Goal: Task Accomplishment & Management: Use online tool/utility

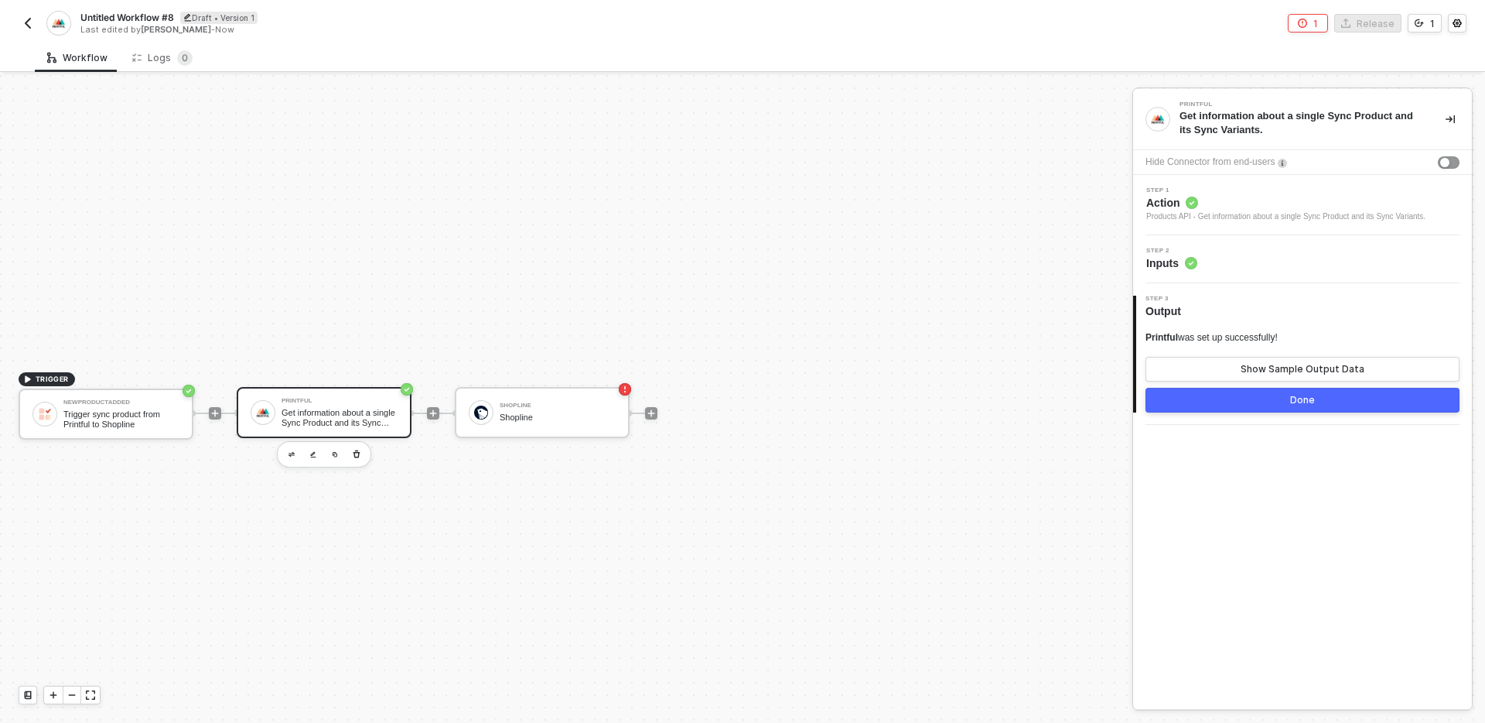
click at [322, 414] on div "Get information about a single Sync Product and its Sync Variants." at bounding box center [340, 417] width 116 height 19
click at [1308, 211] on div "Products API - Get information about a single Sync Product and its Sync Variant…" at bounding box center [1286, 216] width 279 height 12
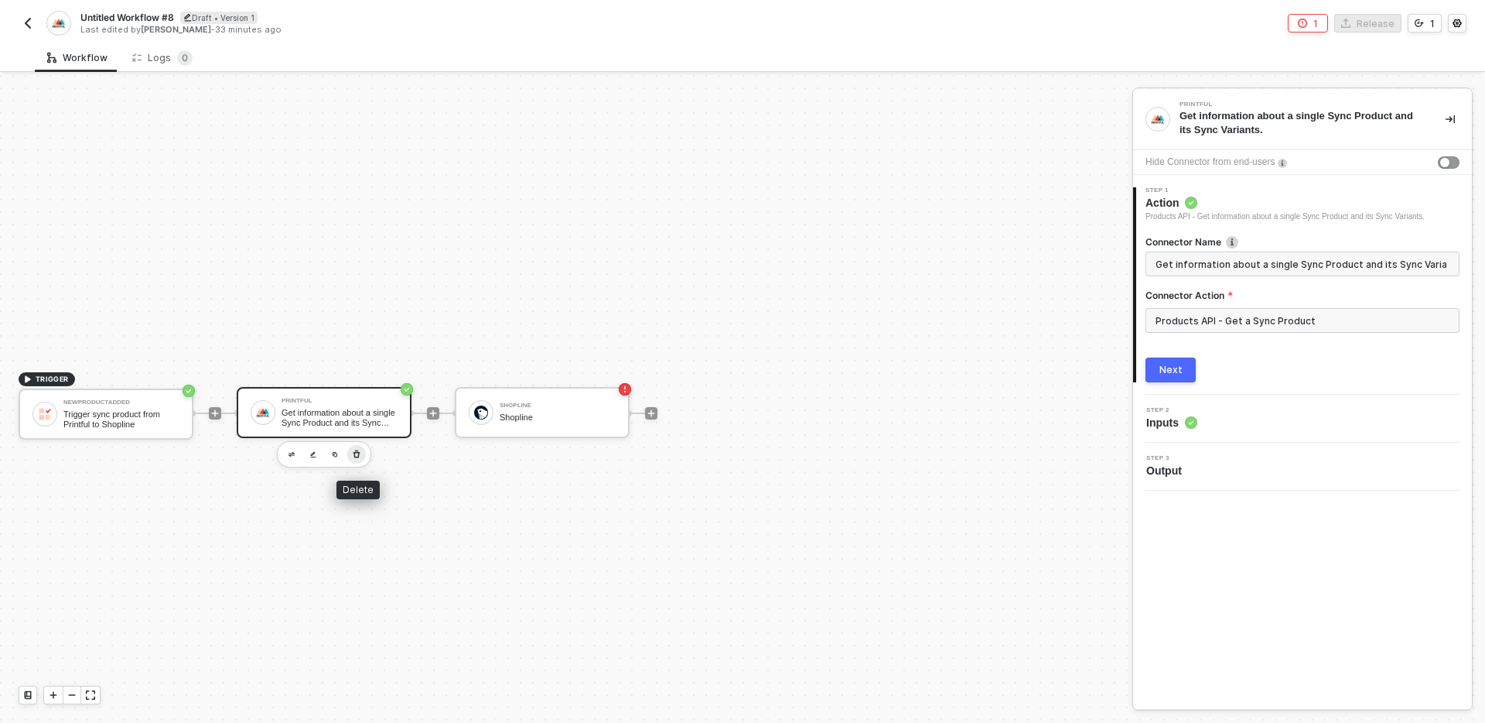
click at [357, 456] on icon "button" at bounding box center [357, 454] width 7 height 8
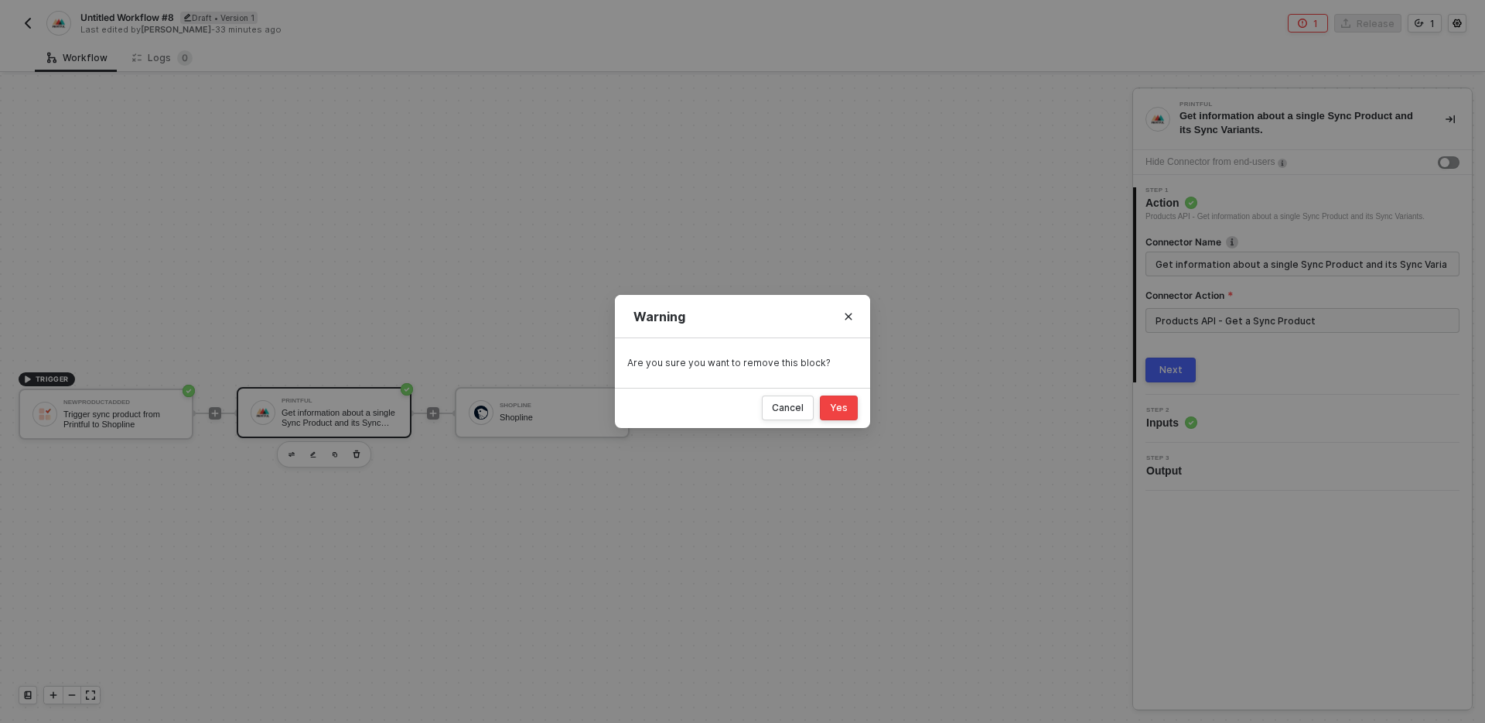
click at [853, 402] on button "Yes" at bounding box center [839, 407] width 38 height 25
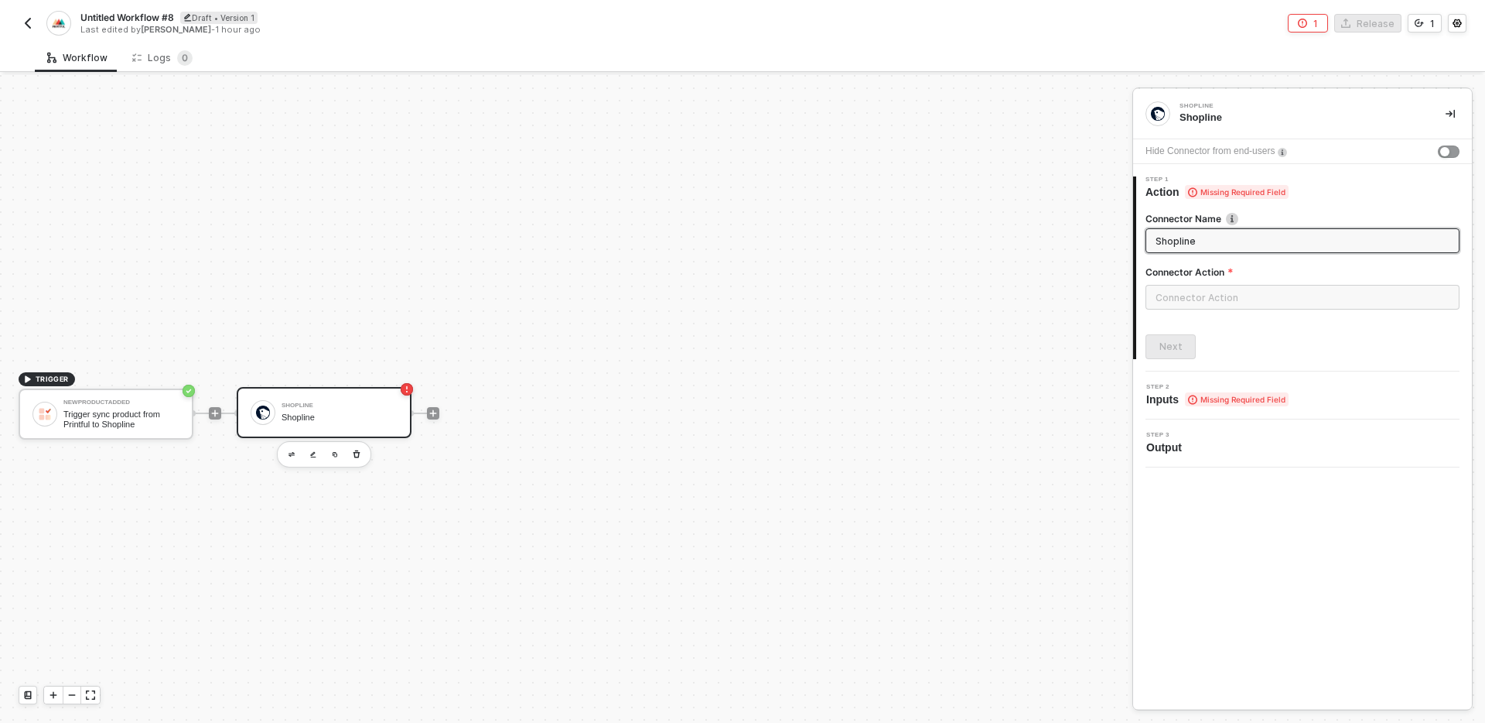
click at [25, 22] on img "button" at bounding box center [28, 23] width 12 height 12
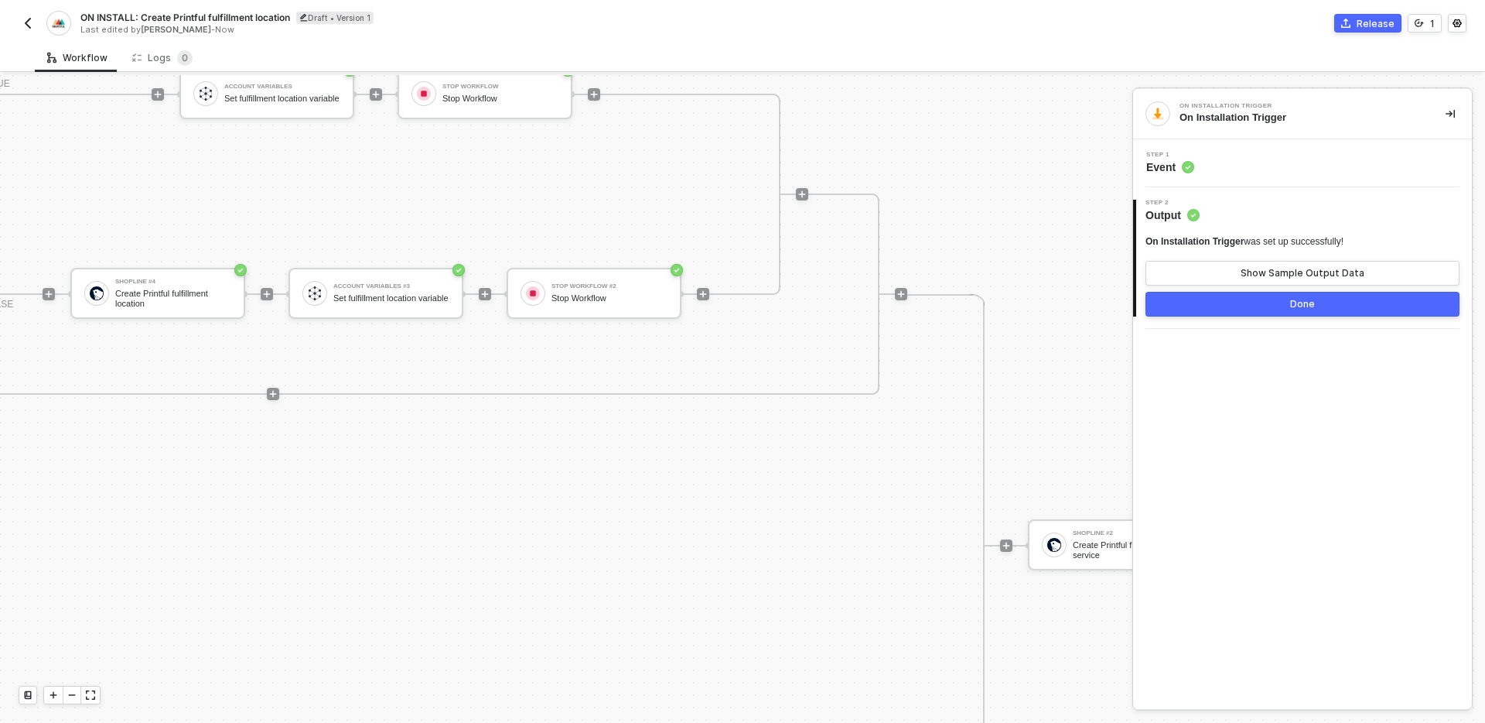
scroll to position [471, 1315]
click at [1353, 31] on button "Release" at bounding box center [1368, 23] width 67 height 19
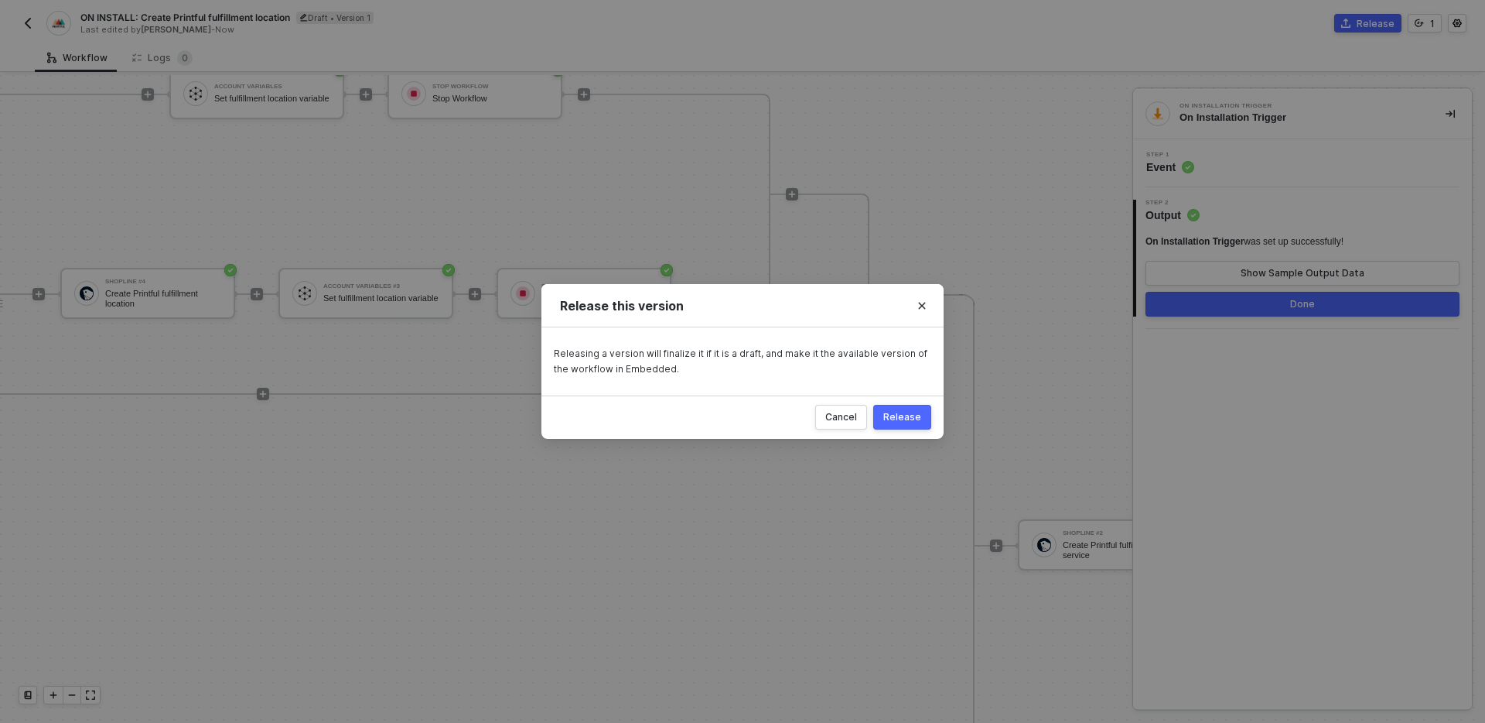
click at [918, 412] on div "Release" at bounding box center [903, 417] width 38 height 12
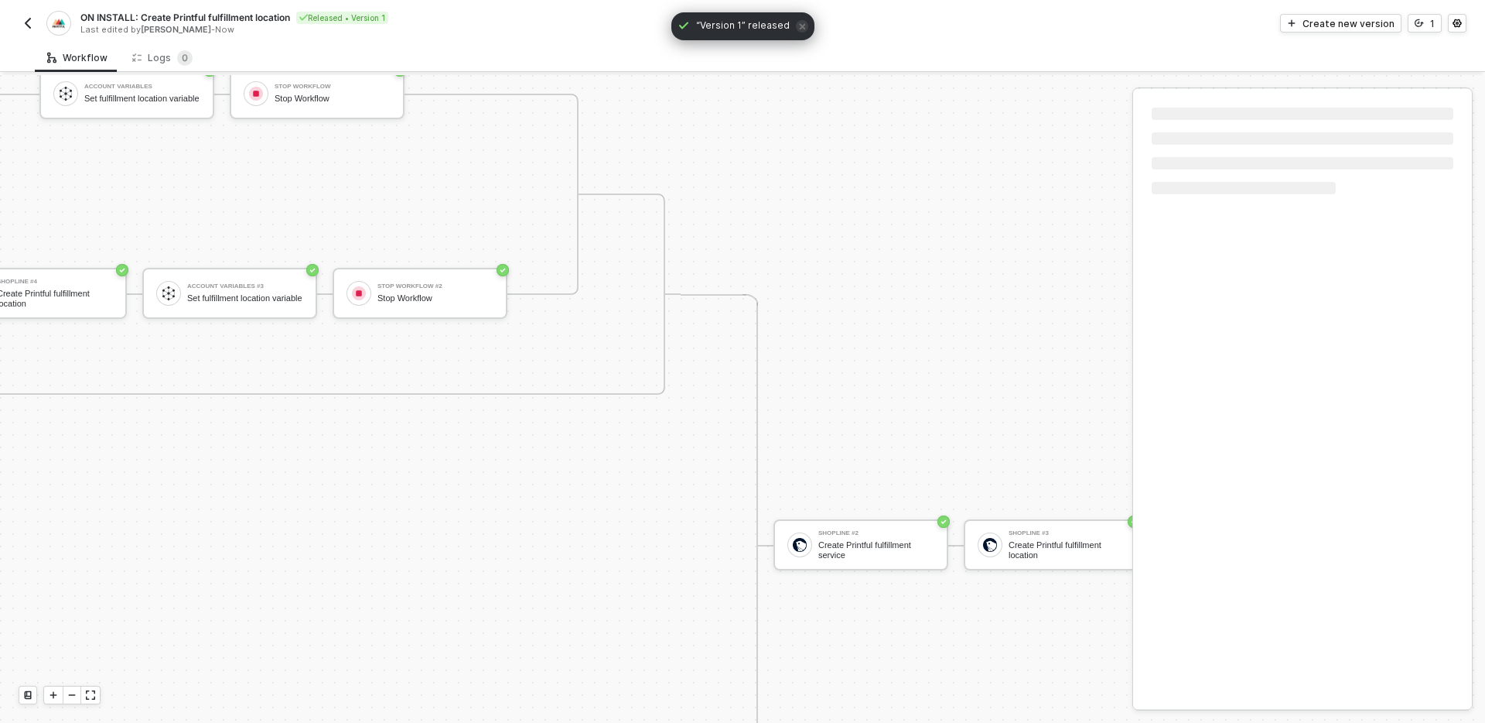
click at [26, 26] on img "button" at bounding box center [28, 23] width 12 height 12
